Goal: Find specific fact: Find specific fact

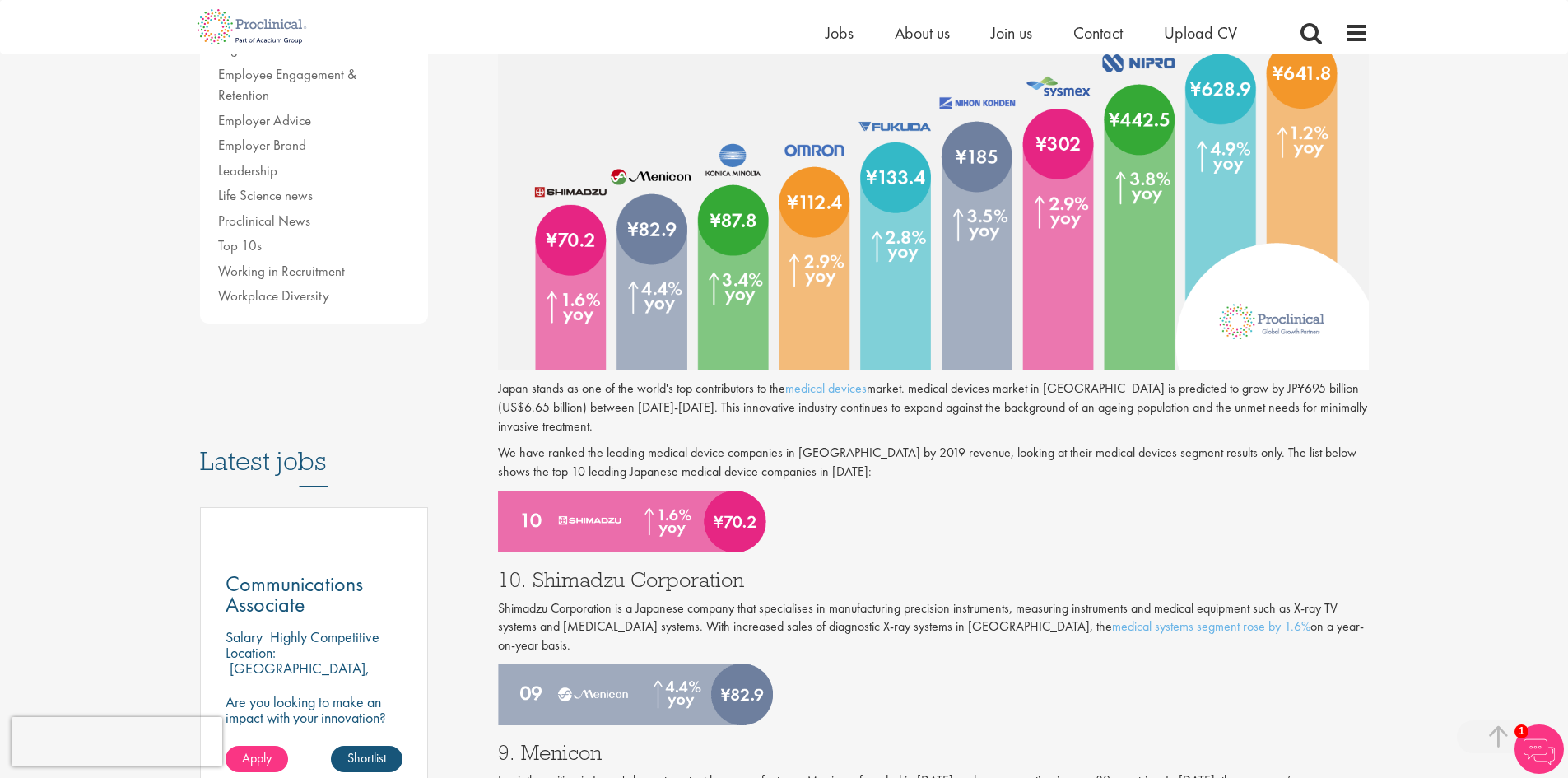
scroll to position [658, 0]
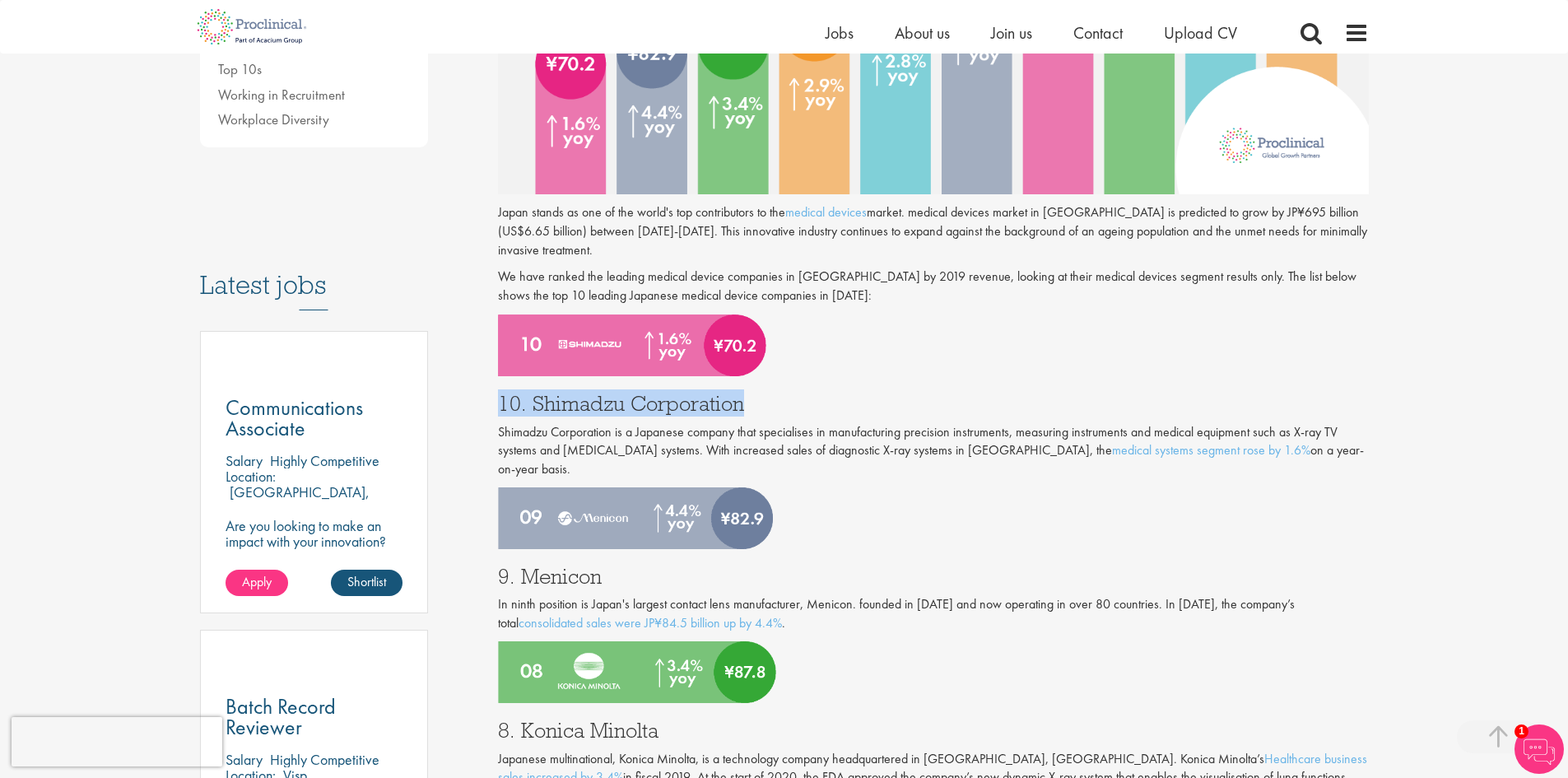
drag, startPoint x: 739, startPoint y: 401, endPoint x: 498, endPoint y: 412, distance: 241.3
click at [498, 412] on h3 "10. Shimadzu Corporation" at bounding box center [934, 403] width 871 height 21
click at [739, 401] on h3 "10. Shimadzu Corporation" at bounding box center [934, 403] width 871 height 21
drag, startPoint x: 741, startPoint y: 400, endPoint x: 534, endPoint y: 408, distance: 207.2
click at [534, 408] on h3 "10. Shimadzu Corporation" at bounding box center [934, 403] width 871 height 21
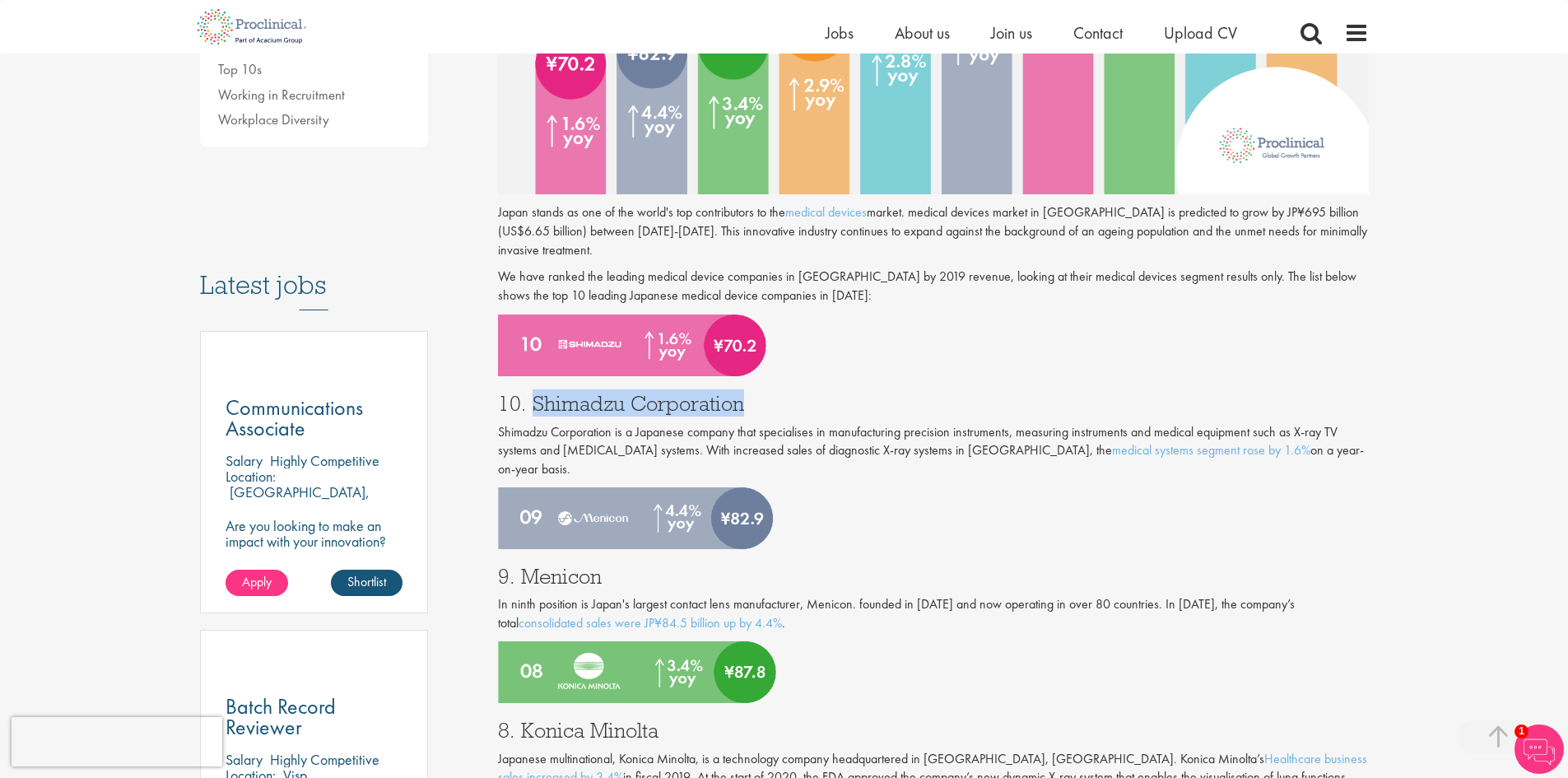
copy h3 "Shimadzu Corporation"
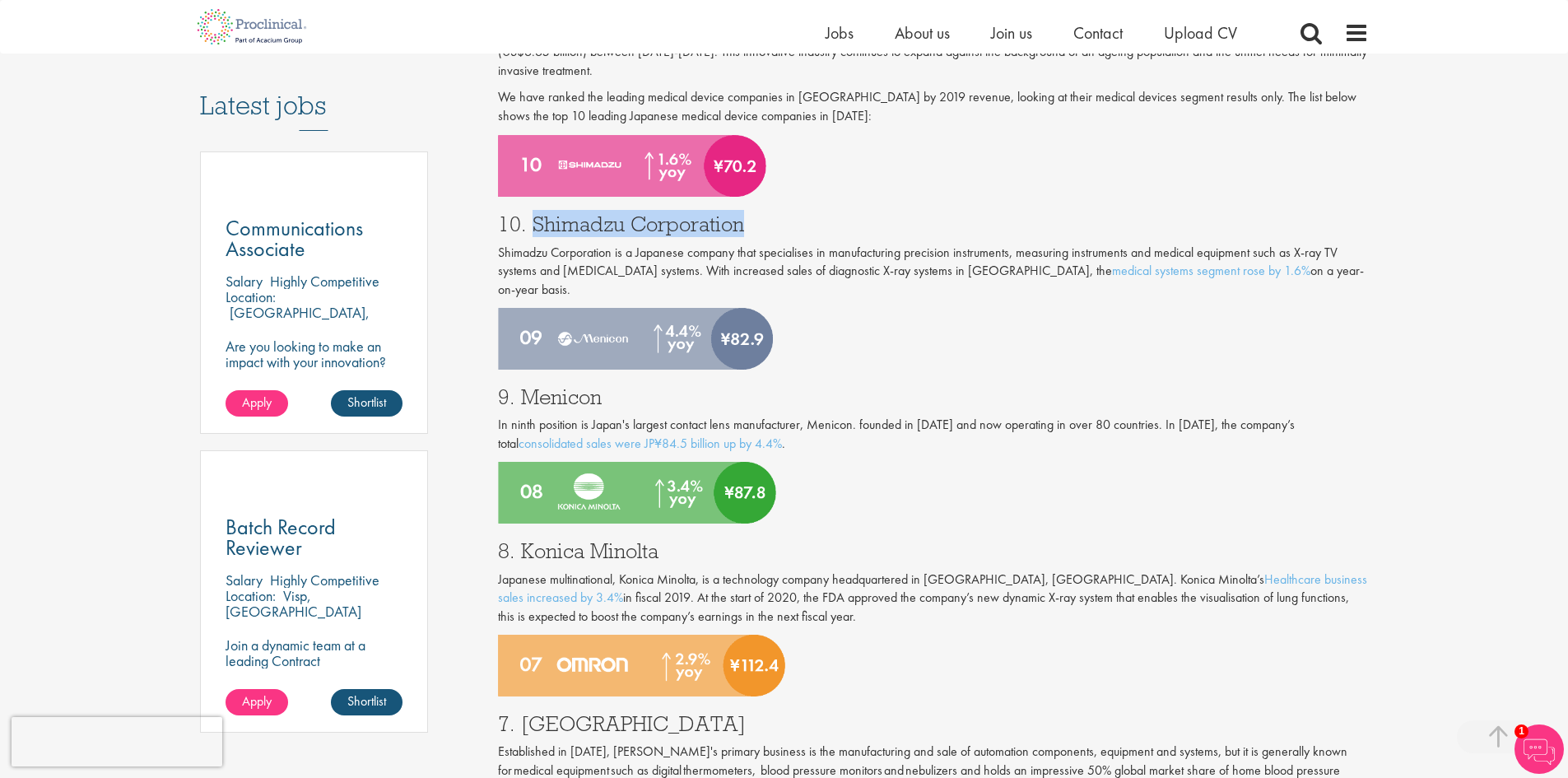
scroll to position [905, 0]
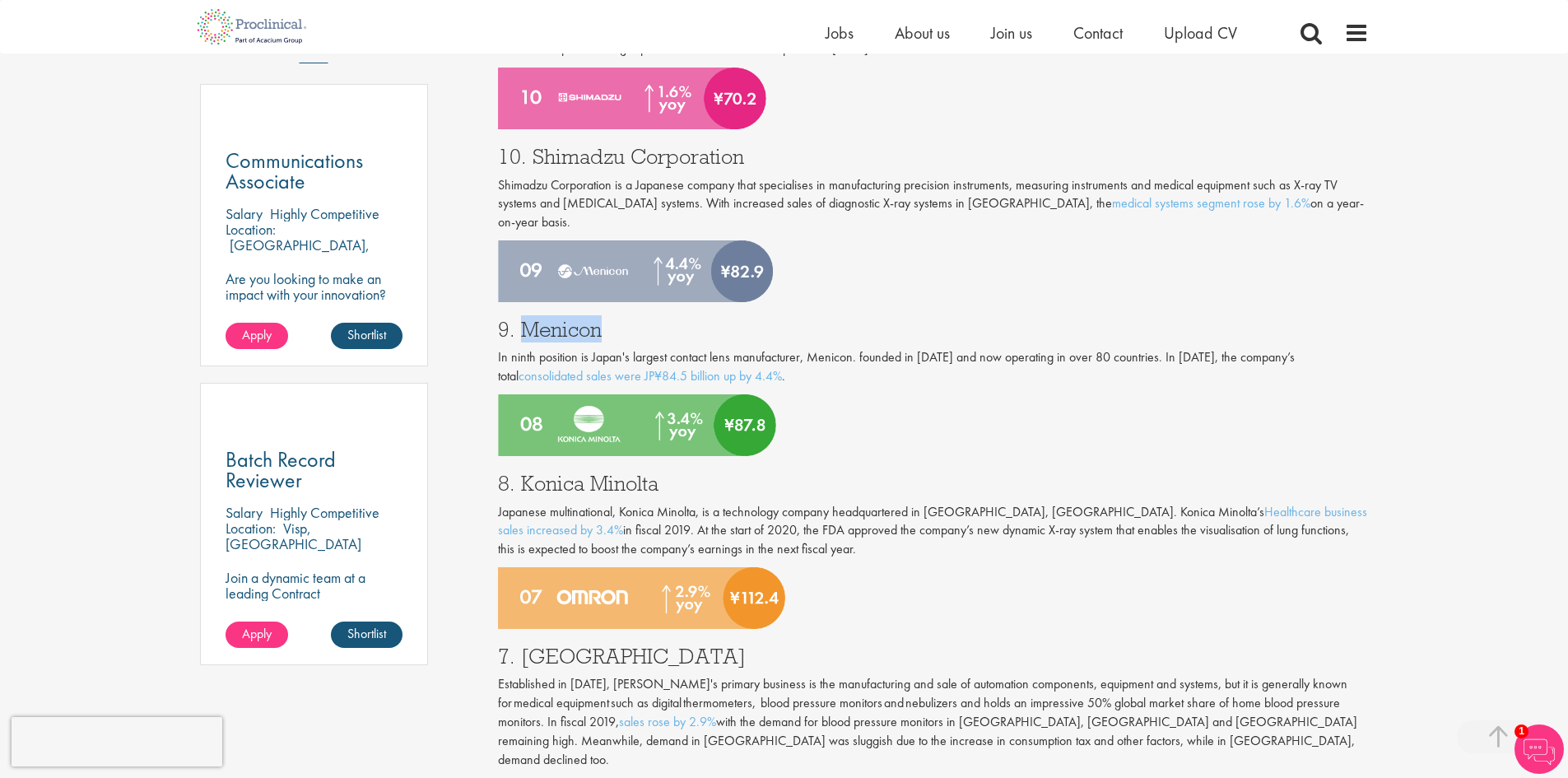
drag, startPoint x: 599, startPoint y: 307, endPoint x: 518, endPoint y: 316, distance: 81.5
click at [518, 319] on h3 "9. Menicon" at bounding box center [934, 330] width 871 height 21
copy h3 "Menicon"
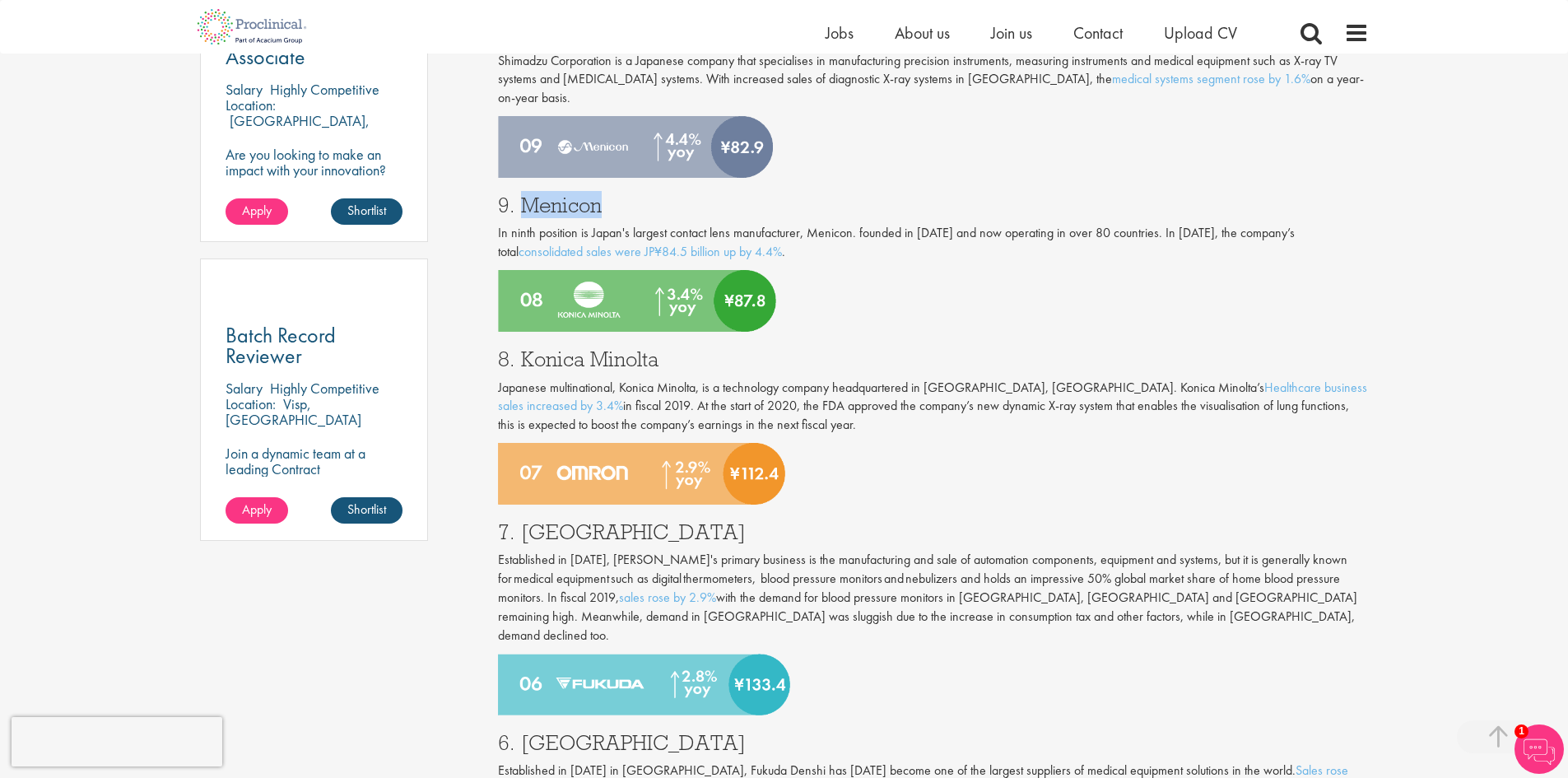
scroll to position [1070, 0]
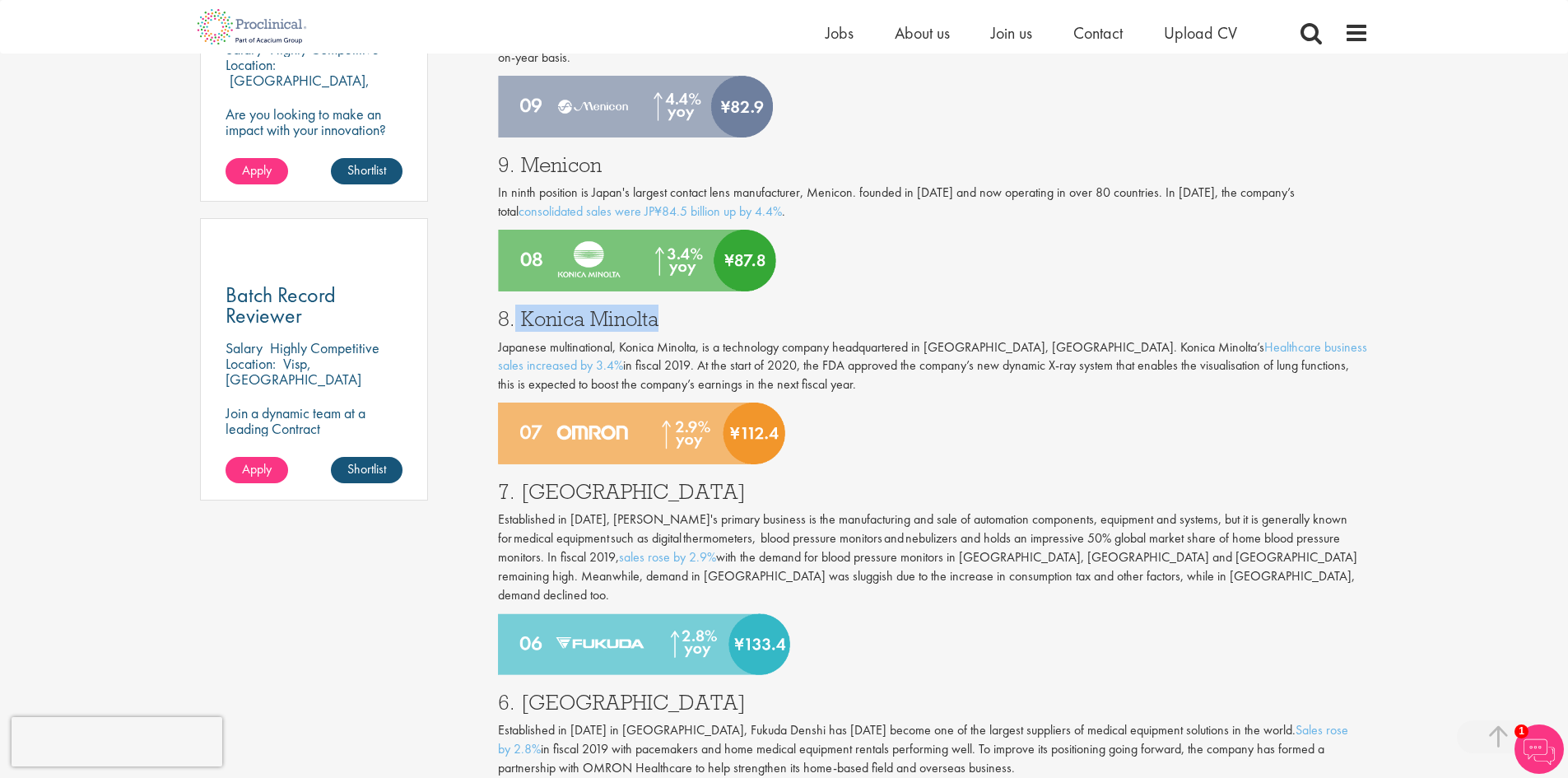
drag, startPoint x: 658, startPoint y: 295, endPoint x: 516, endPoint y: 292, distance: 142.0
click at [516, 308] on h3 "8. Konica Minolta" at bounding box center [934, 319] width 871 height 21
copy h3 "Konica Minolta"
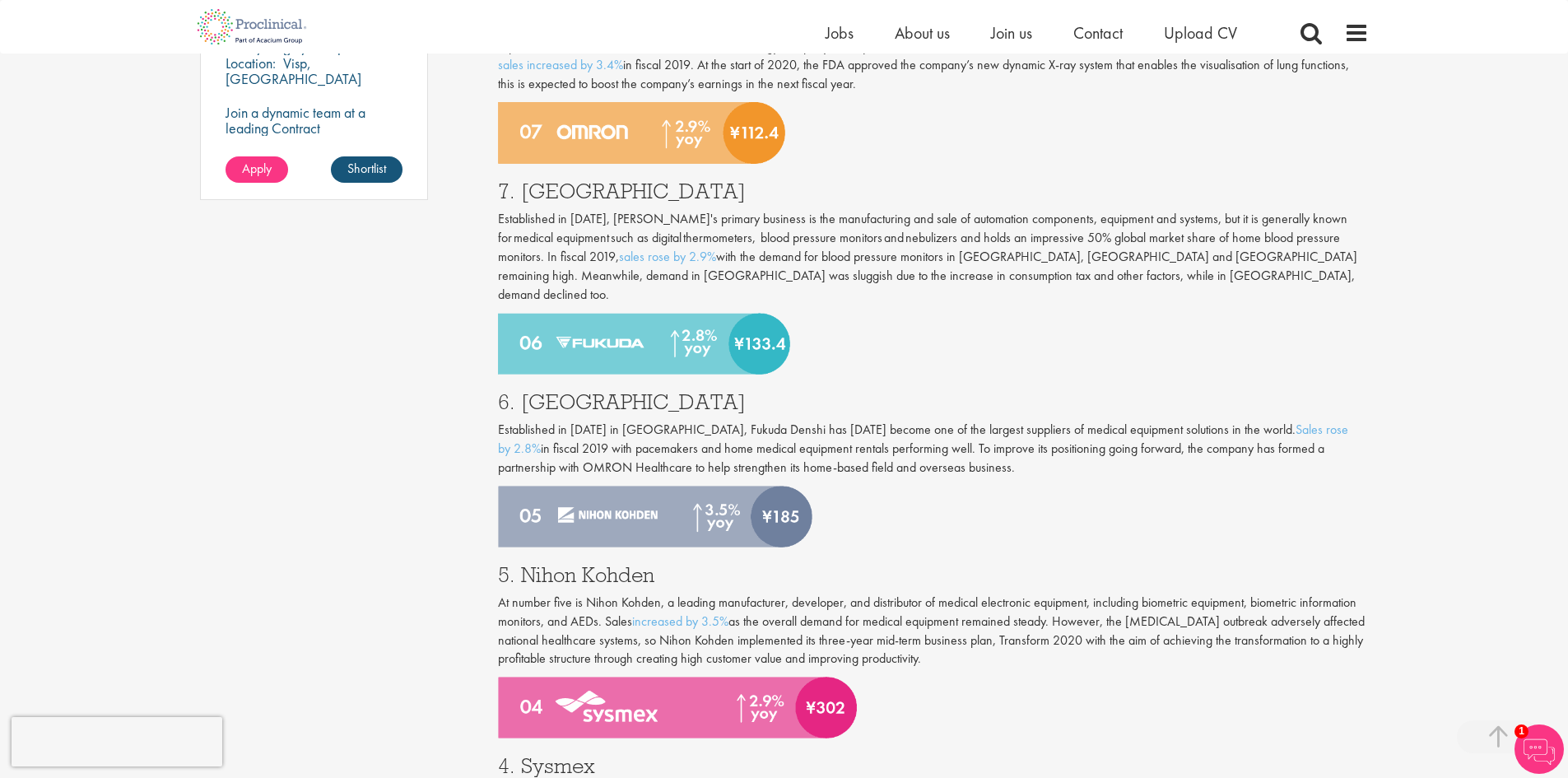
scroll to position [1399, 0]
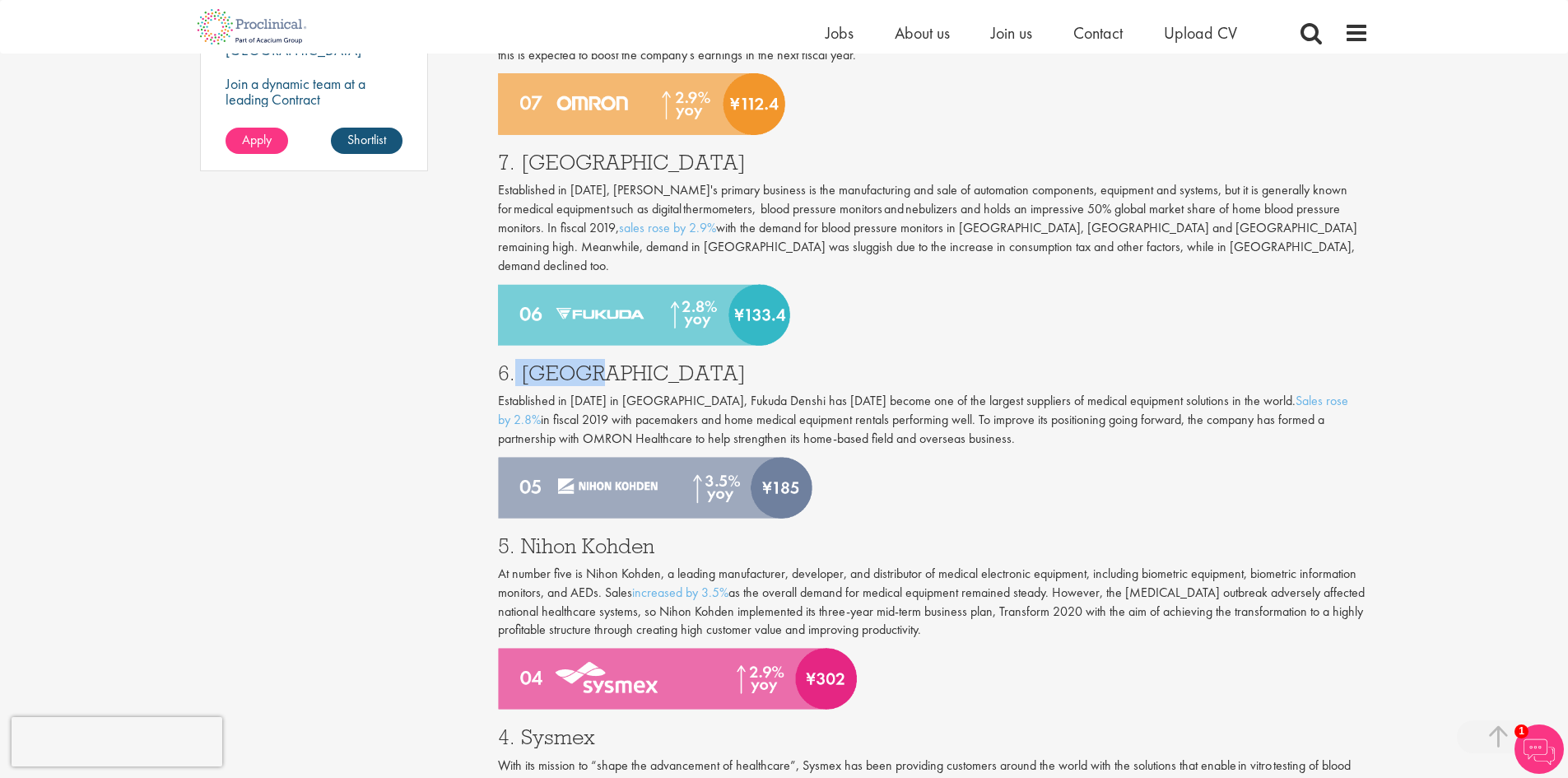
drag, startPoint x: 588, startPoint y: 333, endPoint x: 516, endPoint y: 337, distance: 72.1
click at [516, 362] on h3 "6. [GEOGRAPHIC_DATA]" at bounding box center [934, 372] width 871 height 21
copy h3 "Fukuda"
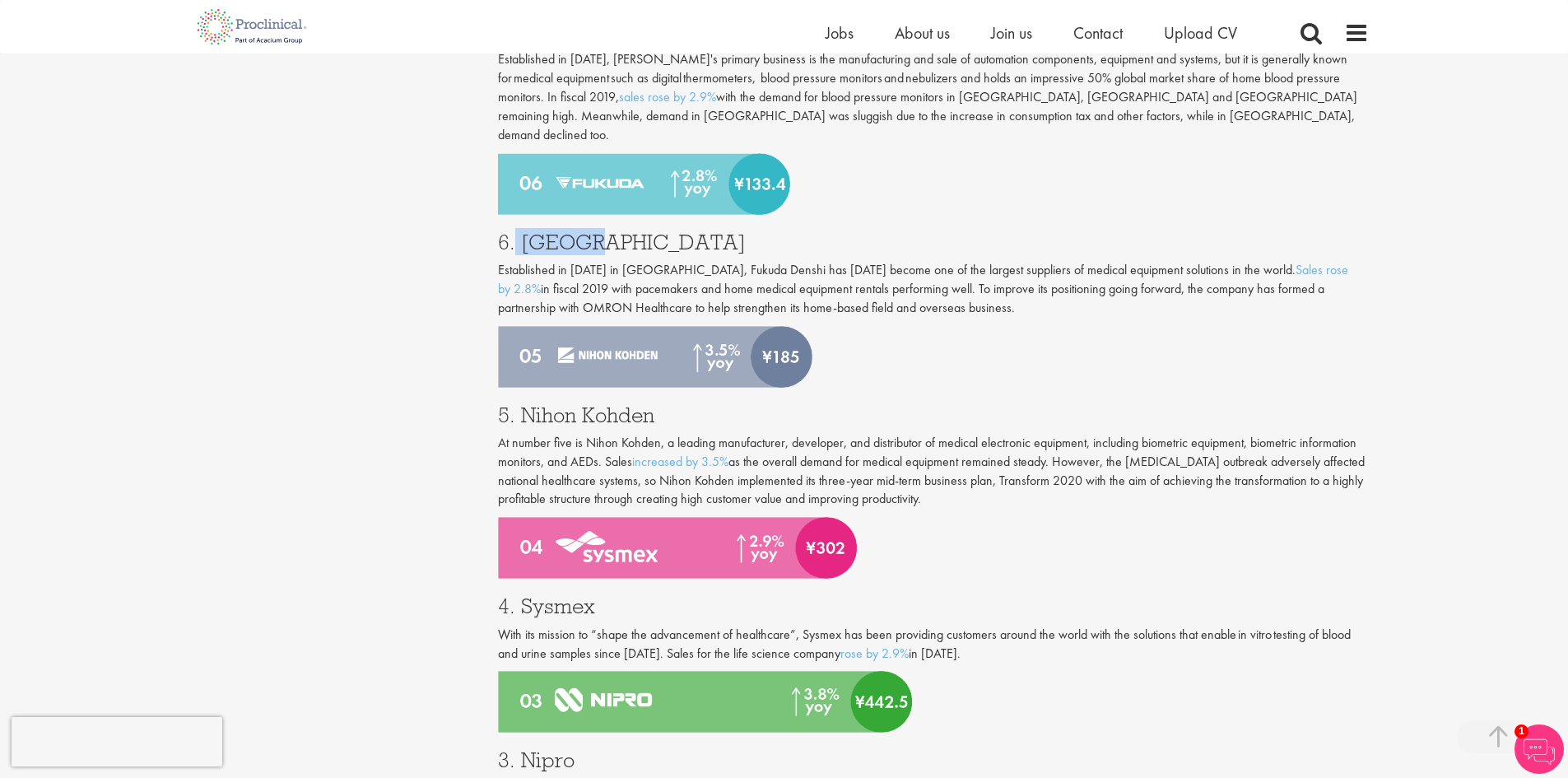
scroll to position [1563, 0]
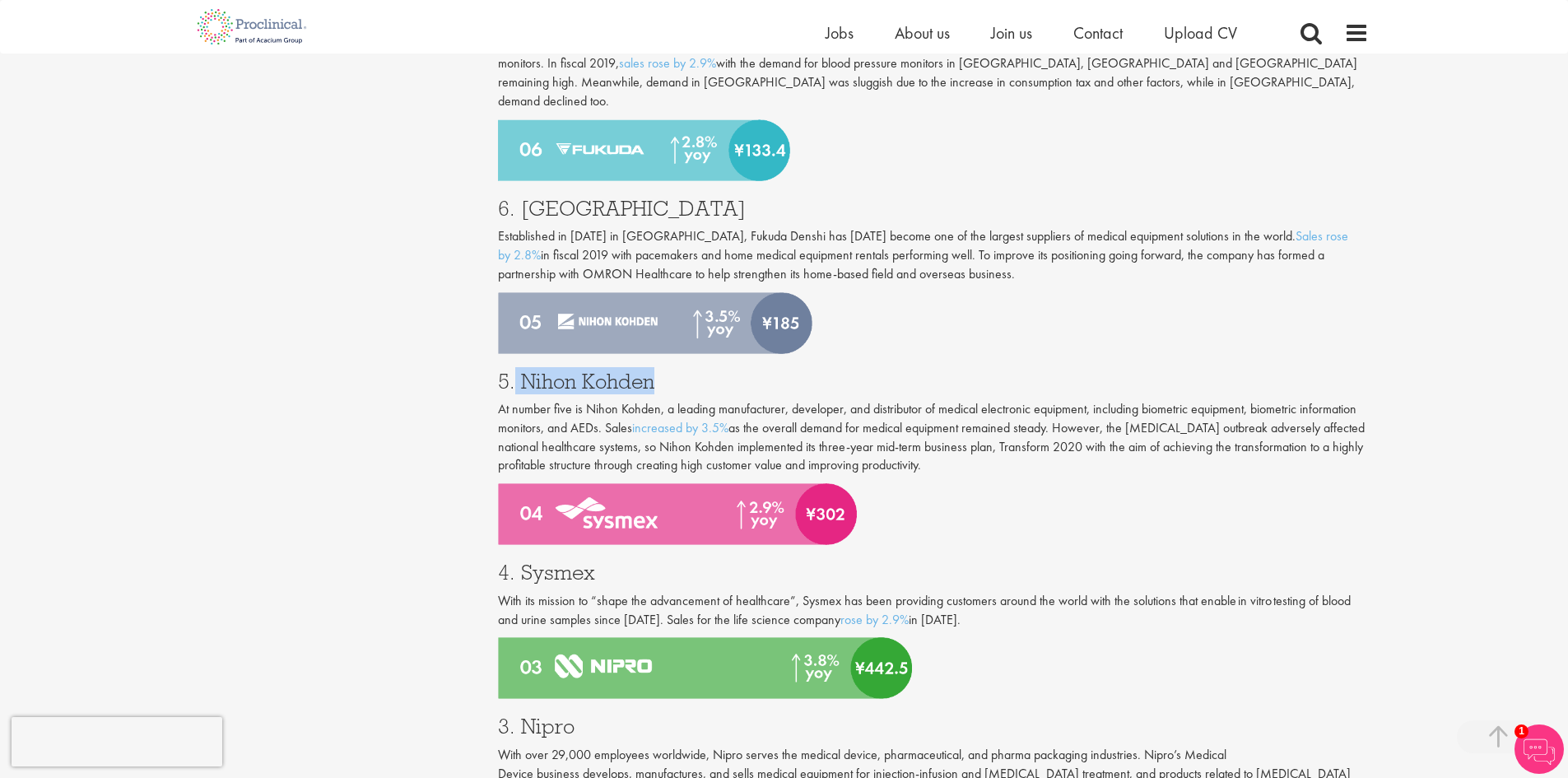
drag, startPoint x: 650, startPoint y: 341, endPoint x: 515, endPoint y: 348, distance: 135.2
click at [515, 370] on h3 "5. Nihon Kohden" at bounding box center [934, 381] width 871 height 21
copy h3 "Nihon Kohden"
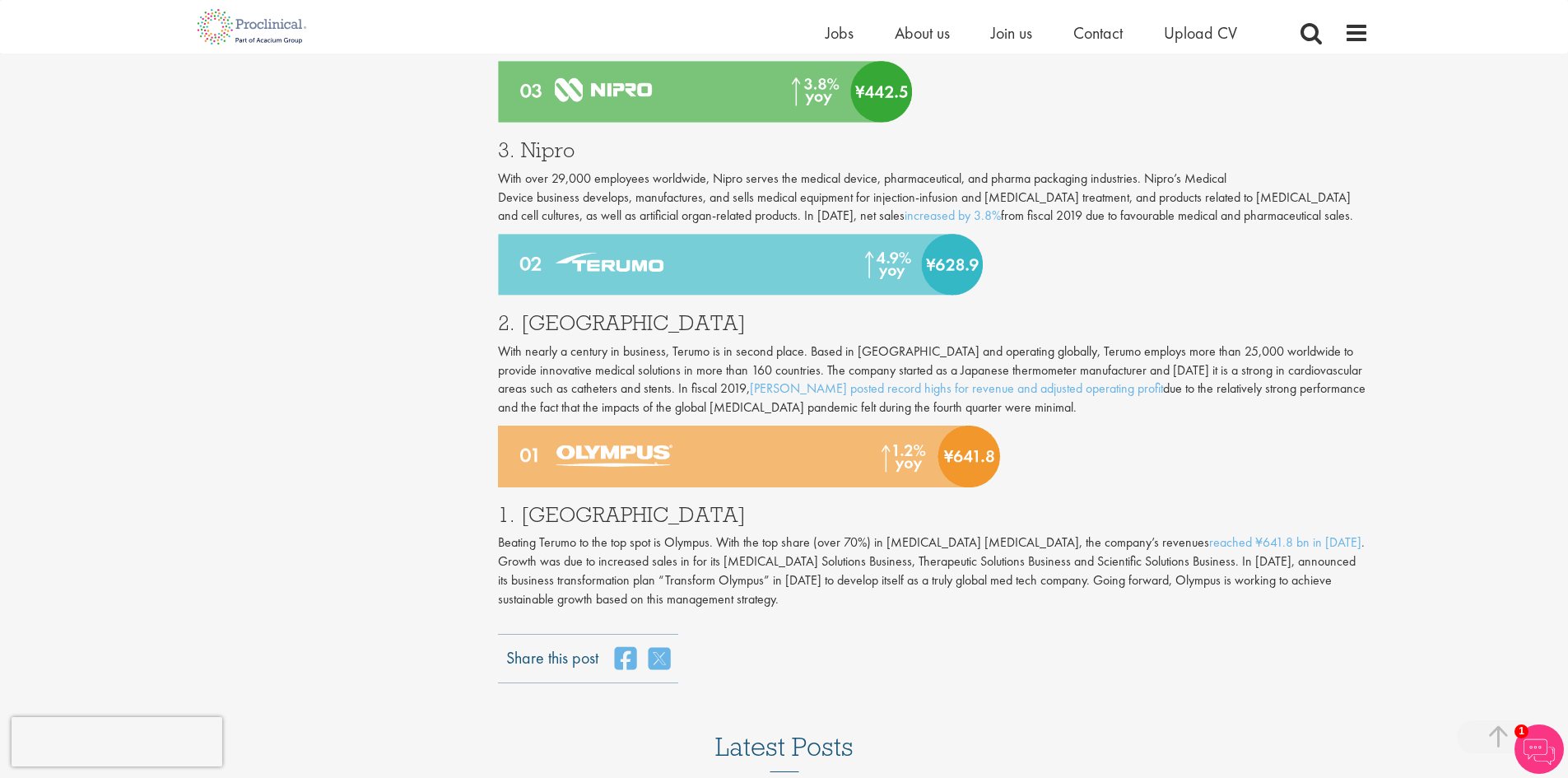
scroll to position [2304, 0]
